Goal: Transaction & Acquisition: Download file/media

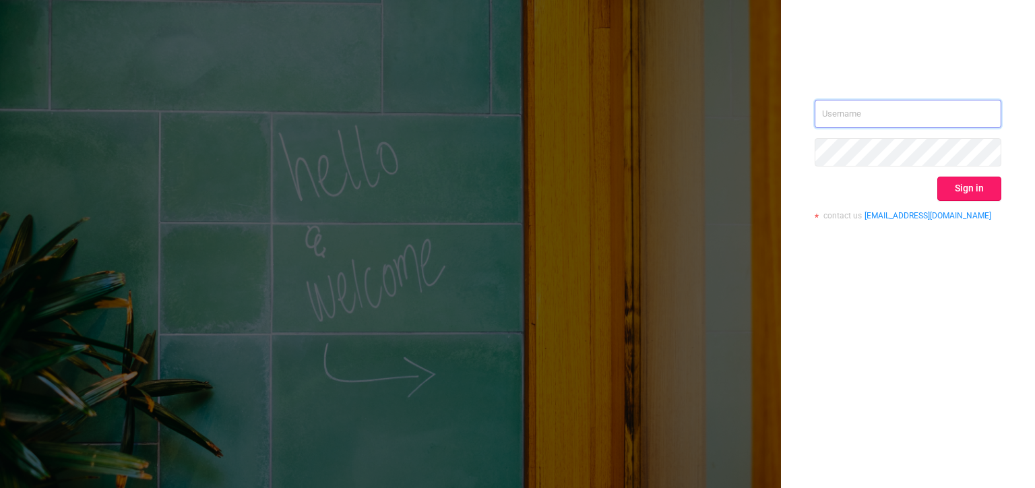
type input "[PERSON_NAME][EMAIL_ADDRESS][DOMAIN_NAME]"
click at [980, 190] on button "Sign in" at bounding box center [970, 189] width 64 height 24
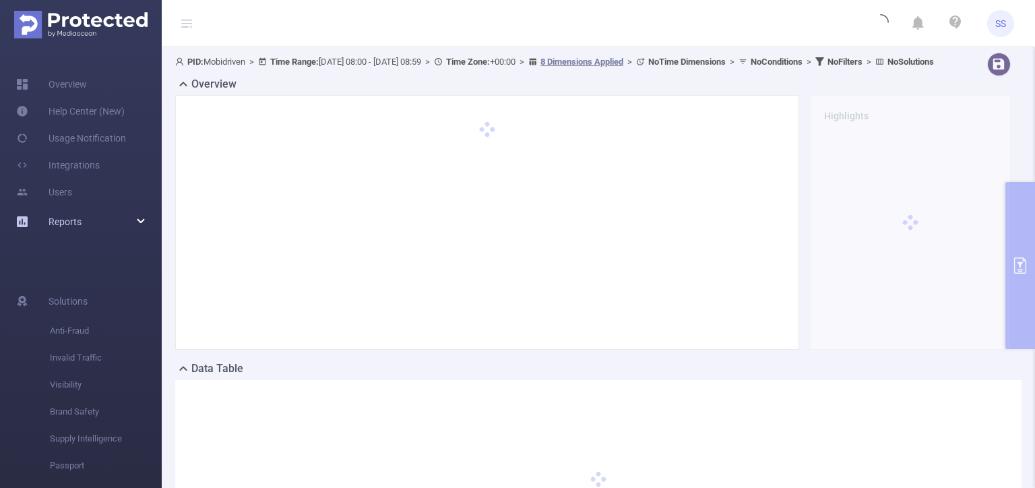
click at [127, 213] on div "Reports" at bounding box center [81, 221] width 162 height 27
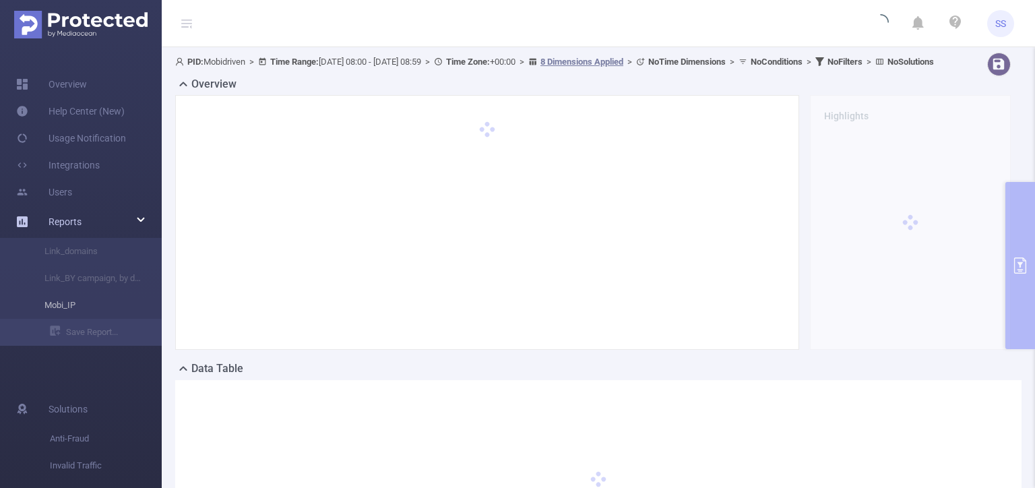
click at [65, 308] on li "Mobi_IP" at bounding box center [81, 305] width 162 height 27
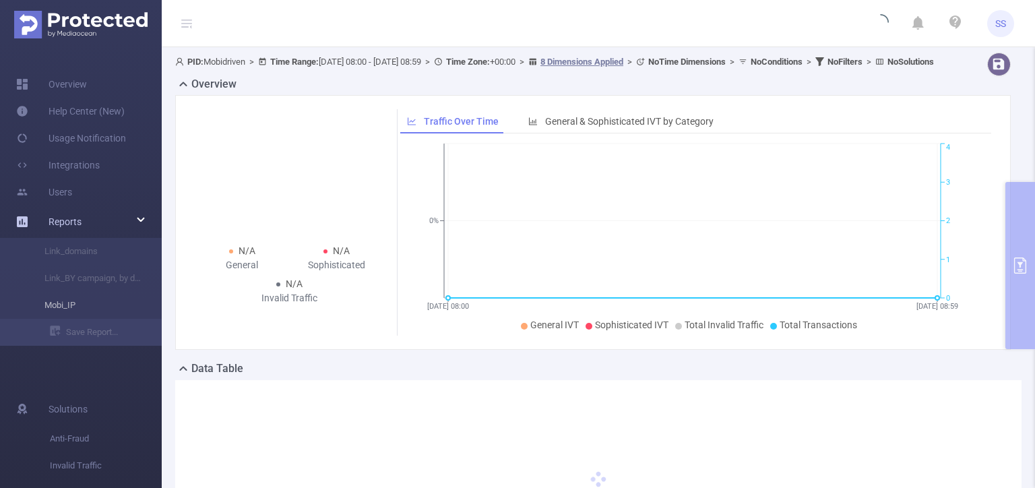
click at [82, 302] on li "Mobi_IP" at bounding box center [81, 305] width 162 height 27
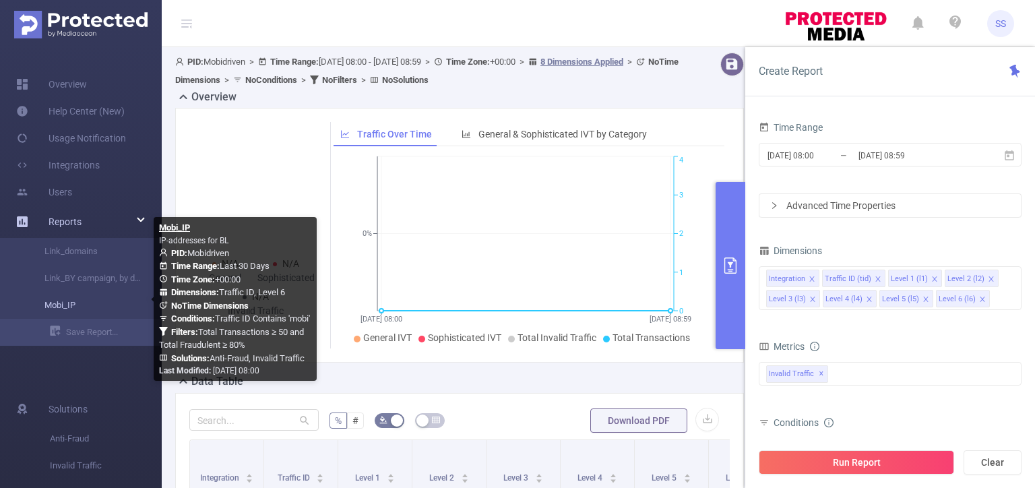
click at [63, 306] on link "Mobi_IP" at bounding box center [86, 305] width 119 height 27
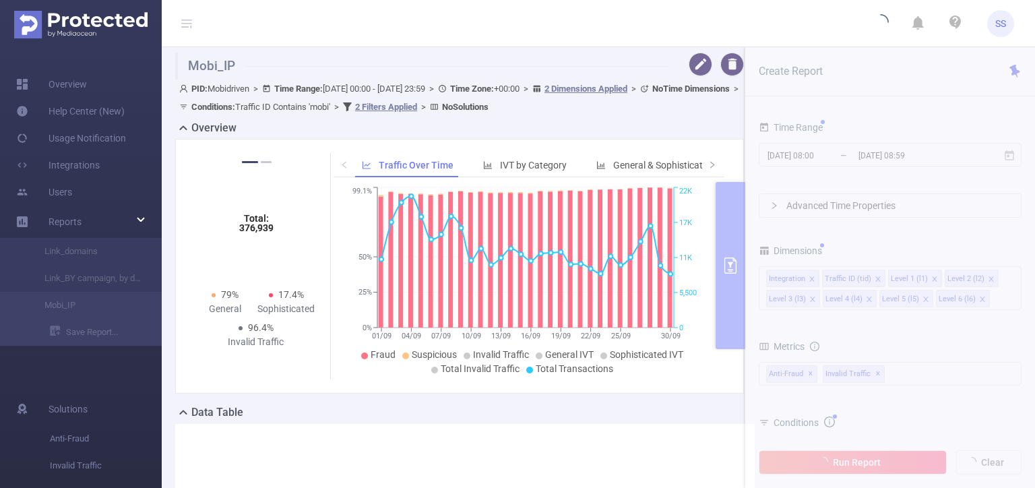
type input "[DATE] 00:00"
type input "[DATE] 23:59"
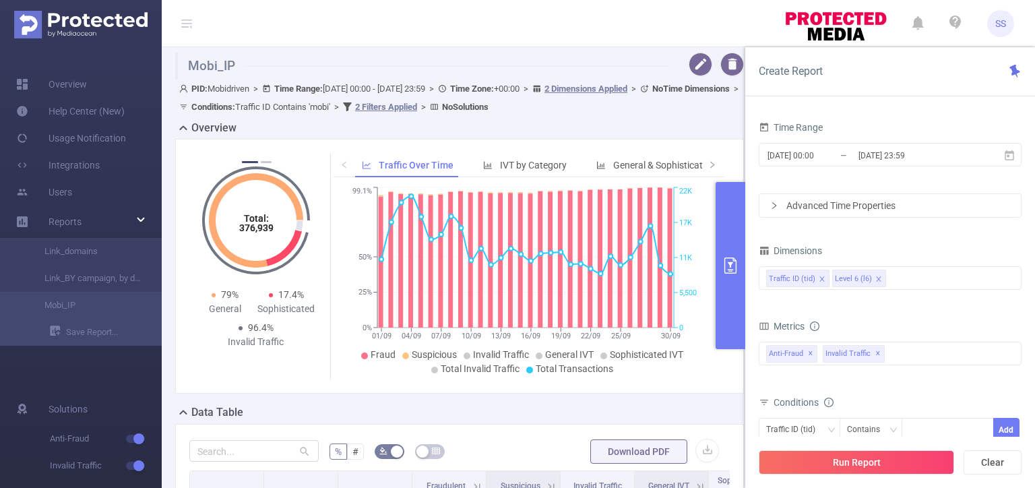
click at [731, 124] on div "Overview" at bounding box center [465, 129] width 580 height 19
click at [730, 212] on button "primary" at bounding box center [731, 265] width 30 height 167
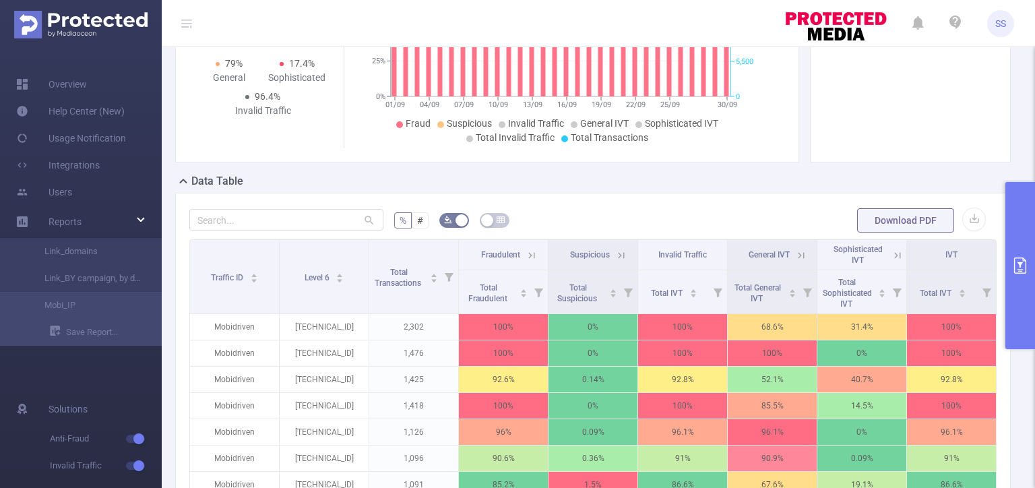
scroll to position [337, 0]
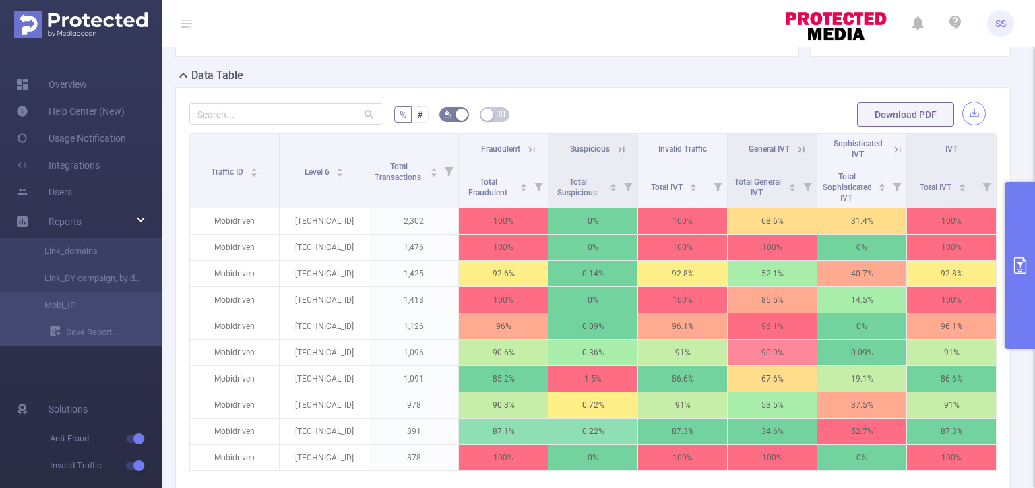
click at [967, 113] on button "button" at bounding box center [975, 114] width 24 height 24
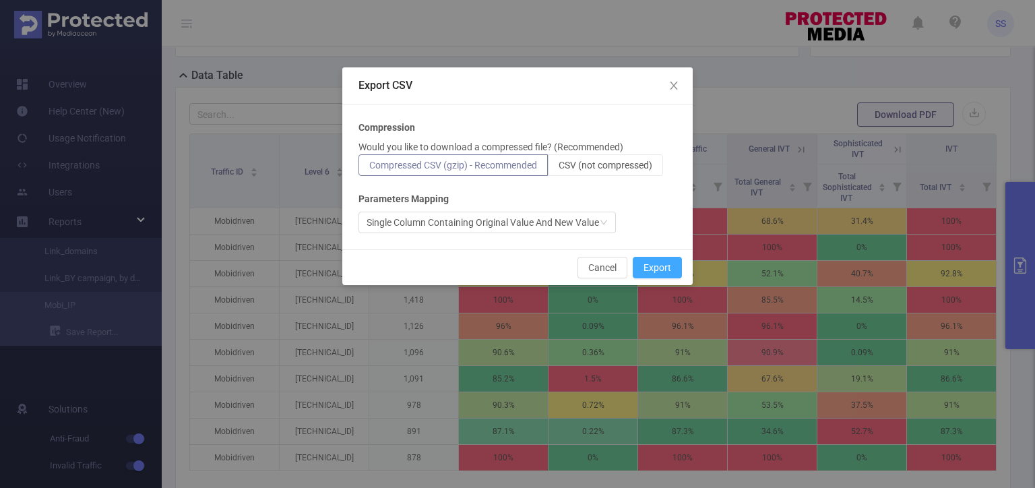
click at [655, 266] on button "Export" at bounding box center [657, 268] width 49 height 22
